Goal: Transaction & Acquisition: Purchase product/service

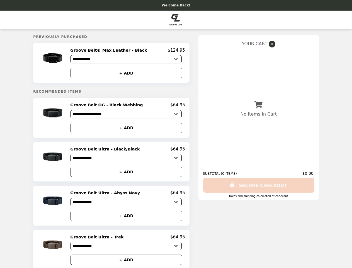
click at [64, 64] on img at bounding box center [53, 58] width 33 height 21
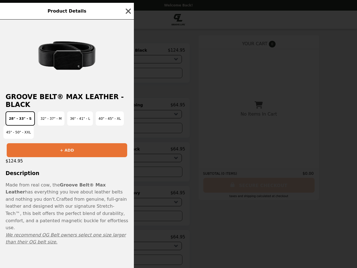
click at [128, 51] on div "Product Details Groove Belt® Max Leather - Black 28" - 33" - S 32" - 37" - M 36…" at bounding box center [178, 134] width 357 height 268
click at [128, 74] on div at bounding box center [67, 54] width 134 height 68
click at [67, 119] on button "36" - 41" - L" at bounding box center [80, 118] width 26 height 14
click at [128, 107] on h2 "Groove Belt® Max Leather - Black" at bounding box center [67, 101] width 134 height 16
click at [128, 130] on div "Product Details Groove Belt® Max Leather - Black 28" - 33" - S 32" - 37" - M 36…" at bounding box center [178, 134] width 357 height 268
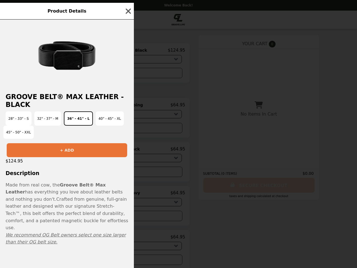
click at [64, 164] on div "$124.95" at bounding box center [67, 161] width 134 height 8
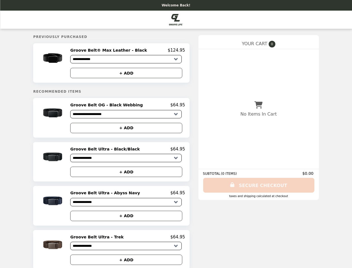
click at [128, 151] on h2 "Groove Belt Ultra - Black/Black" at bounding box center [106, 148] width 72 height 5
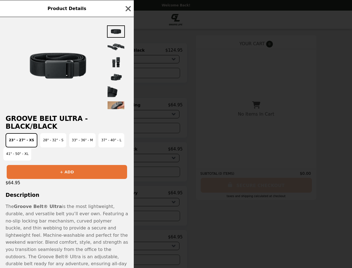
click at [128, 174] on div "Product Details Groove Belt Ultra - Black/Black 23" - 27" - XS 28" - 32" - S 33…" at bounding box center [176, 134] width 352 height 268
click at [64, 208] on span "The Groove Belt® Ultra is the most lightweight, durable, and versatile belt you…" at bounding box center [67, 248] width 123 height 91
